Goal: Find specific page/section: Find specific page/section

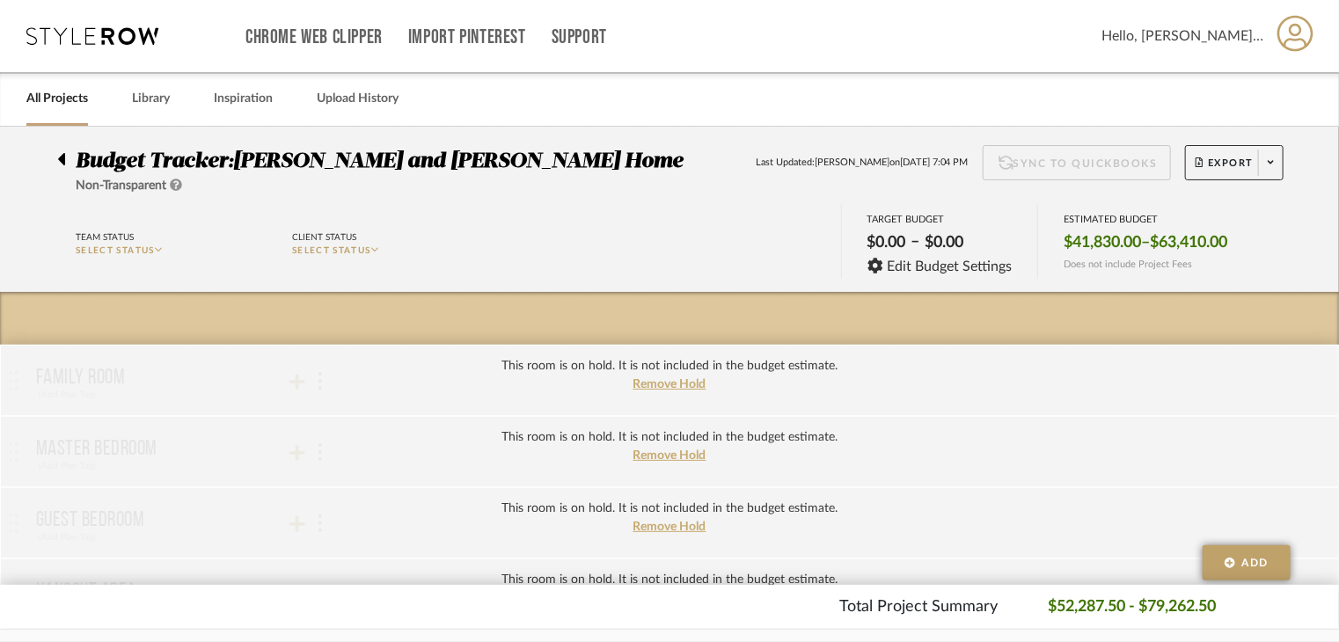
click at [70, 106] on link "All Projects" at bounding box center [57, 99] width 62 height 24
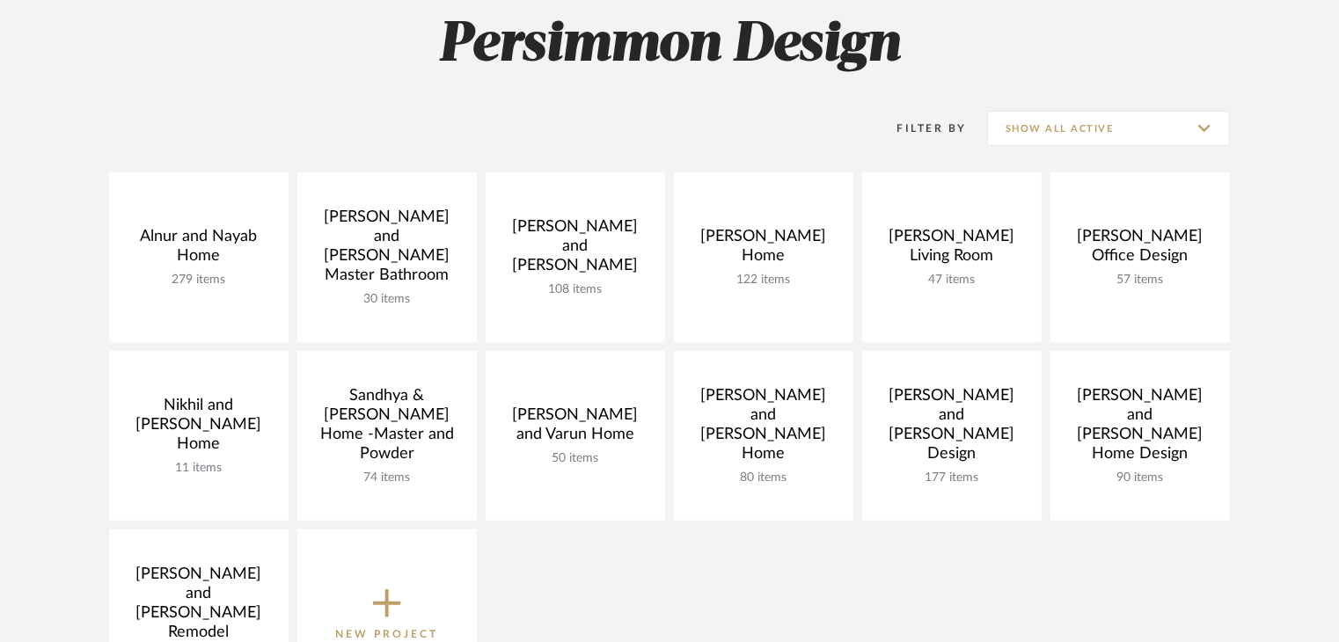
scroll to position [176, 0]
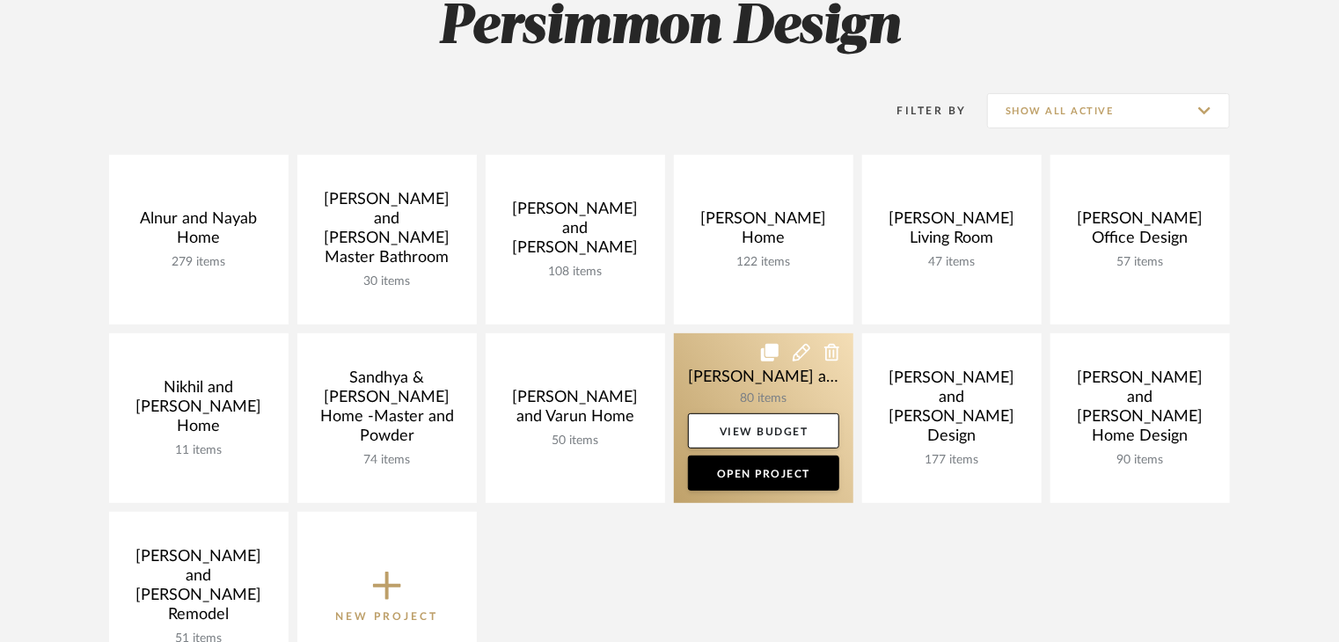
click at [741, 374] on link at bounding box center [763, 418] width 179 height 170
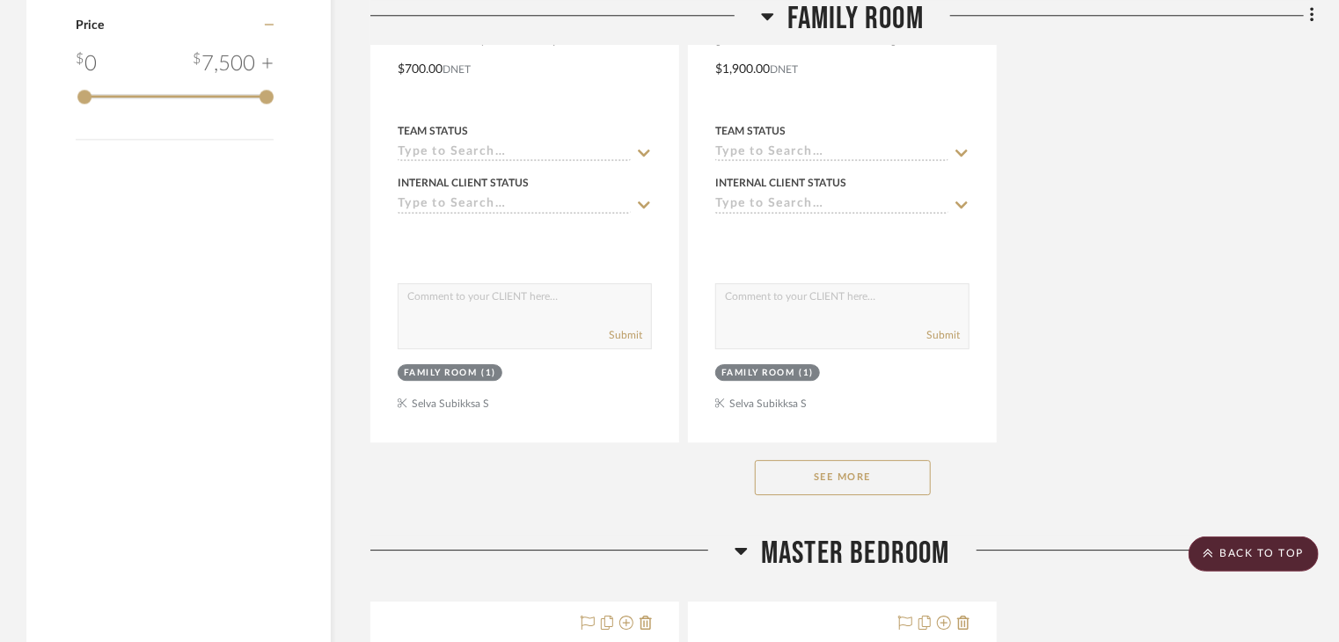
scroll to position [2551, 0]
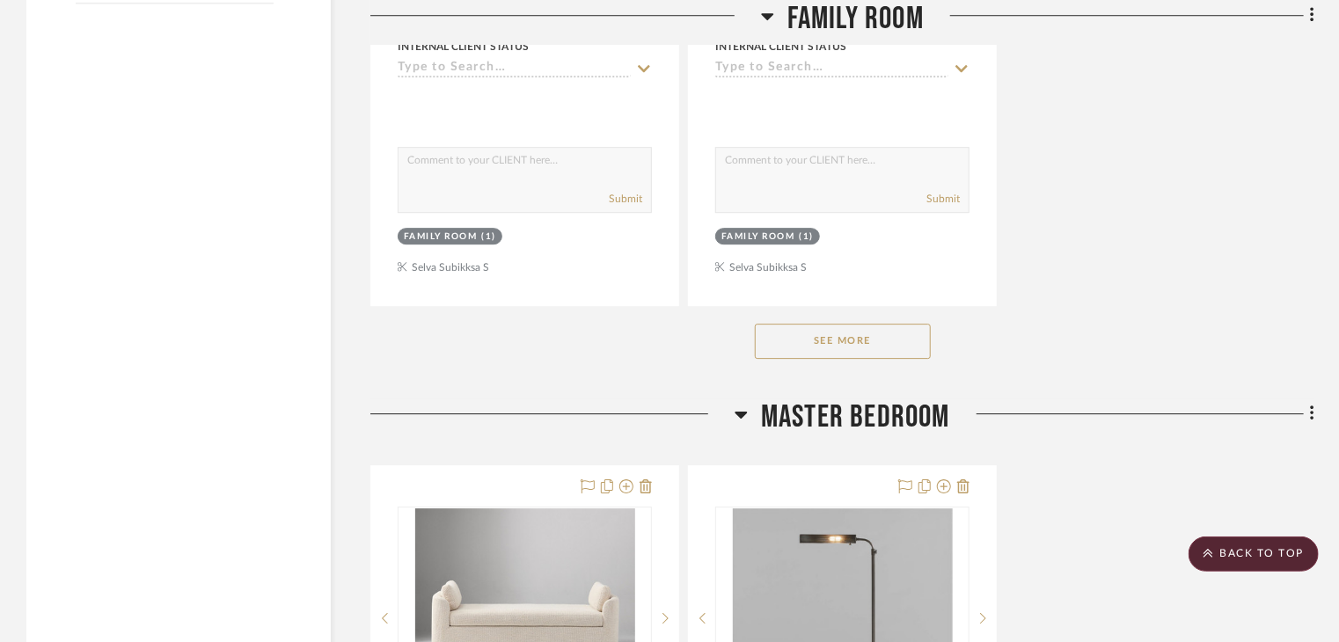
click at [886, 324] on button "See More" at bounding box center [843, 341] width 176 height 35
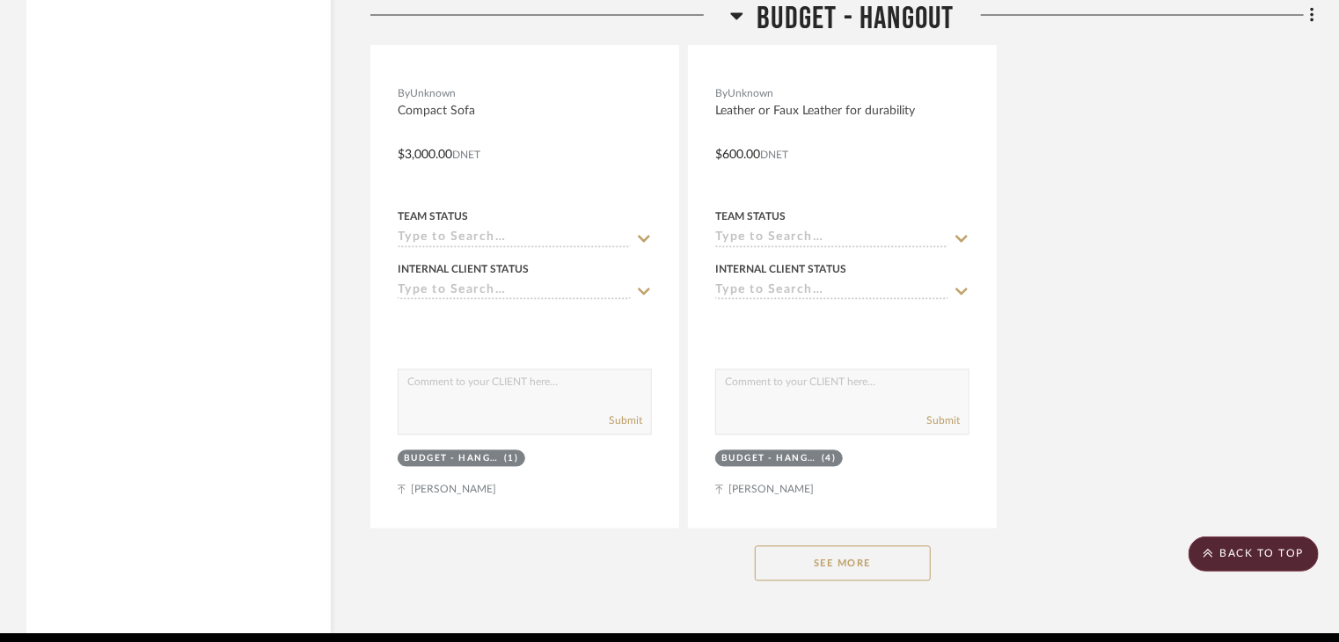
scroll to position [14992, 0]
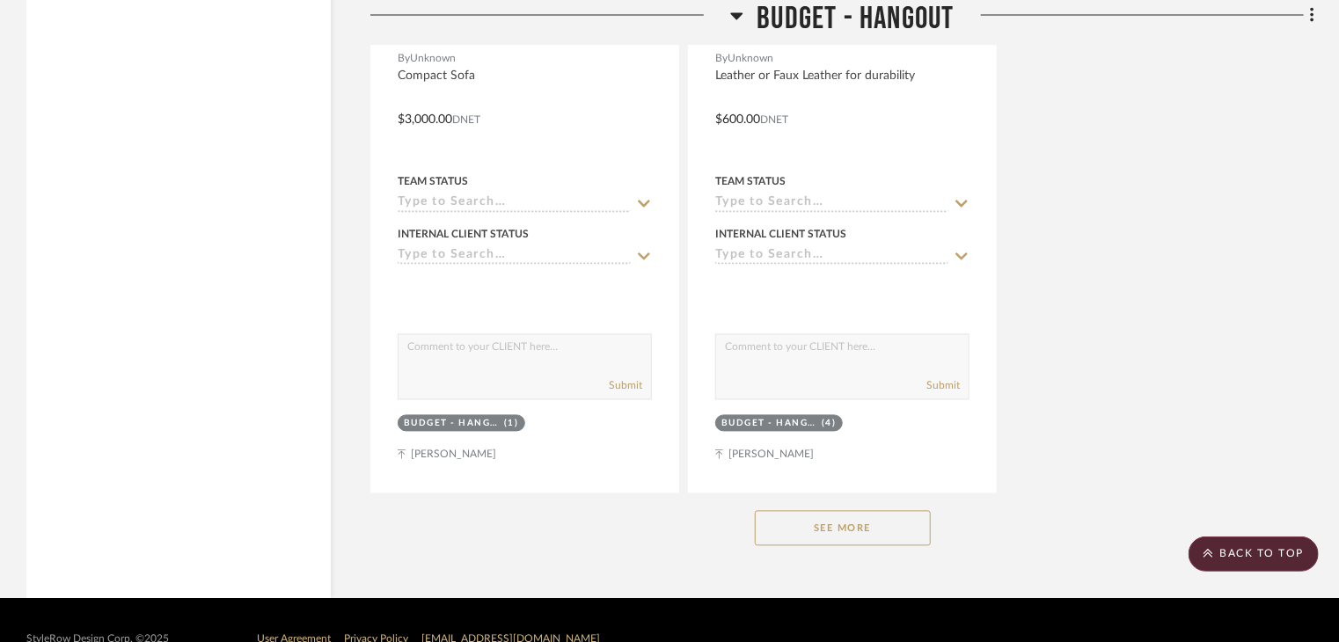
click at [848, 511] on button "See More" at bounding box center [843, 528] width 176 height 35
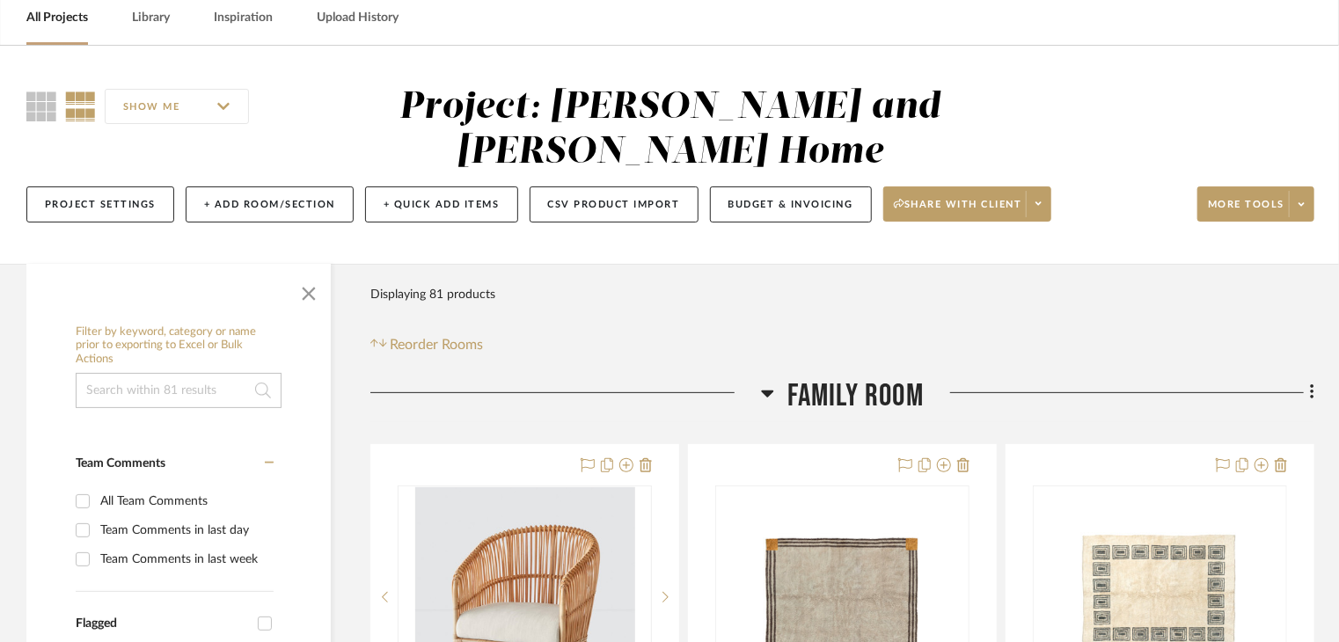
scroll to position [176, 0]
